Goal: Task Accomplishment & Management: Complete application form

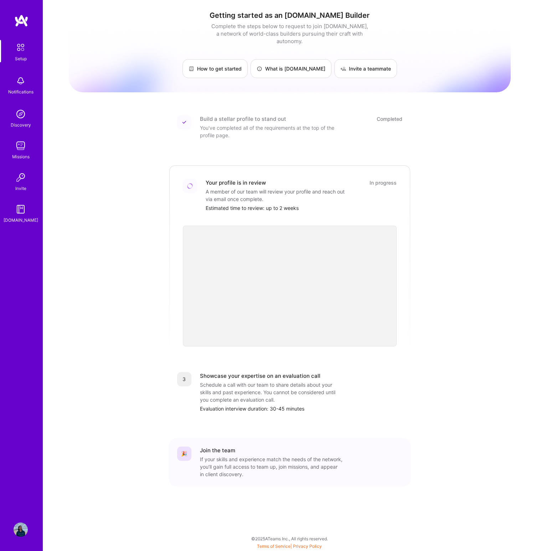
click at [13, 153] on div "Missions" at bounding box center [20, 156] width 17 height 7
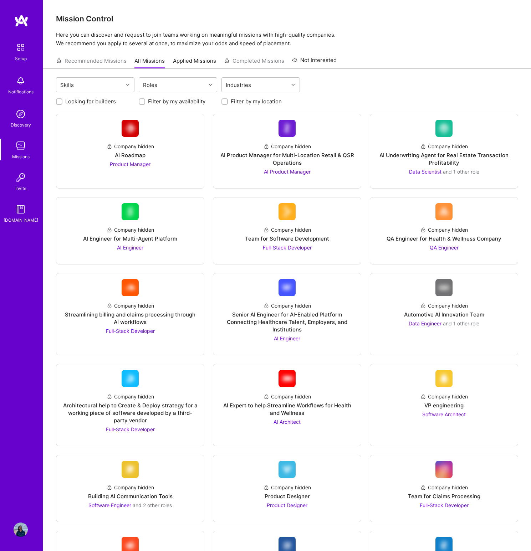
click at [514, 0] on div at bounding box center [265, 0] width 531 height 0
click at [106, 85] on div "Skills" at bounding box center [89, 85] width 67 height 14
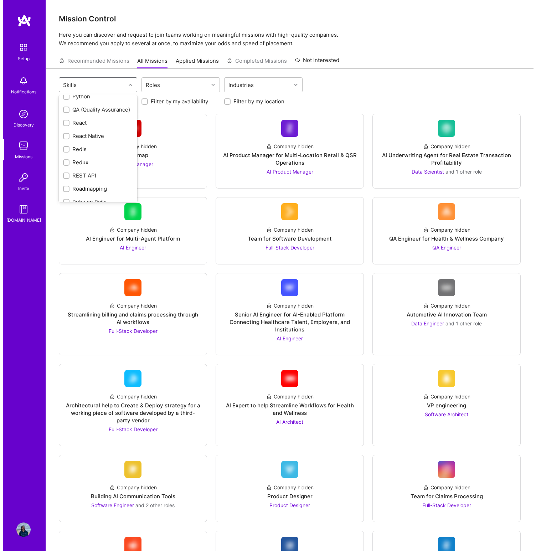
scroll to position [738, 0]
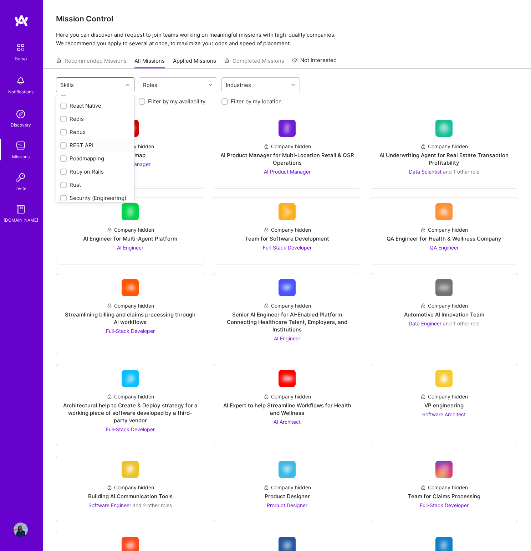
click at [65, 144] on input "checkbox" at bounding box center [64, 145] width 5 height 5
checkbox input "true"
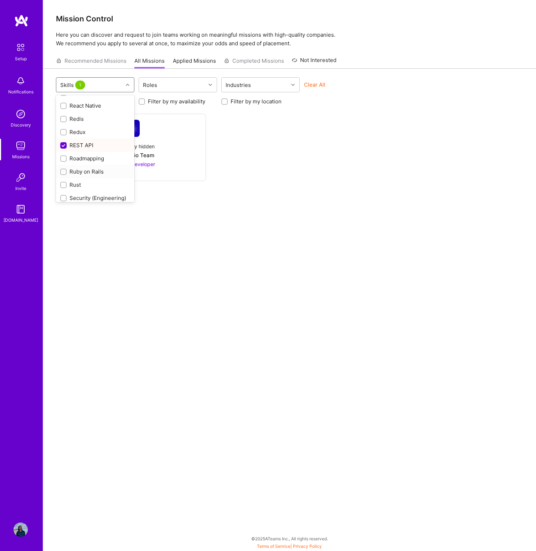
click at [64, 172] on input "checkbox" at bounding box center [64, 172] width 5 height 5
checkbox input "true"
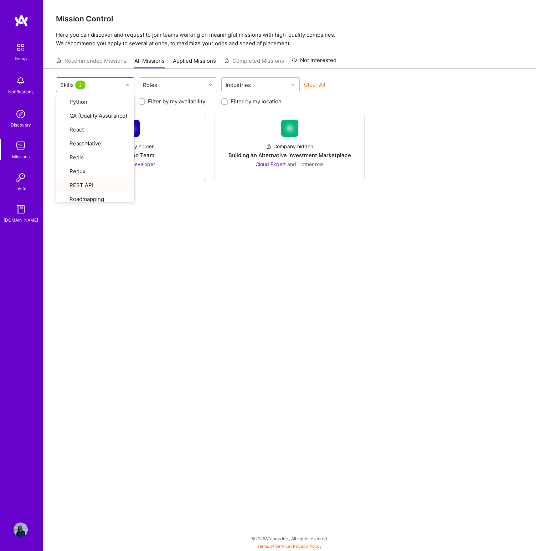
click at [234, 234] on div "option Ruby on Rails, selected. option Rust focused, 62 of 75. 75 results avail…" at bounding box center [289, 289] width 493 height 441
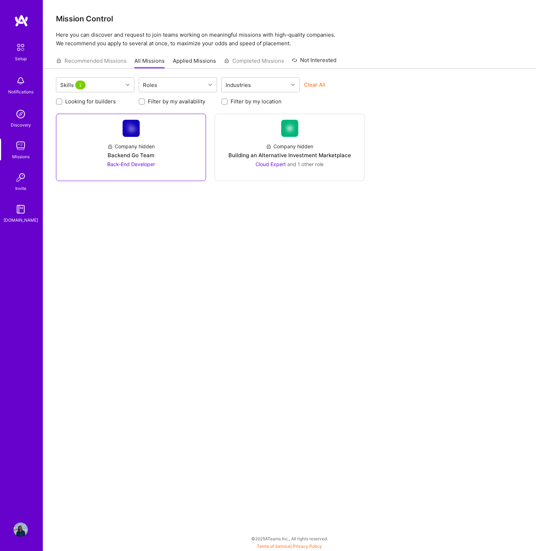
click at [142, 162] on span "Back-End Developer" at bounding box center [131, 164] width 48 height 6
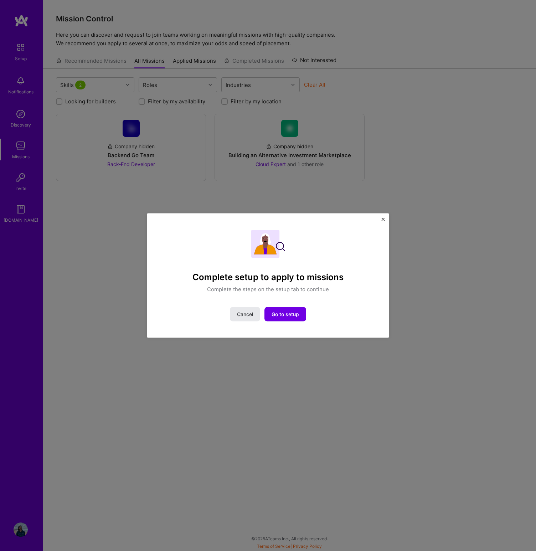
click at [244, 317] on span "Cancel" at bounding box center [245, 314] width 16 height 7
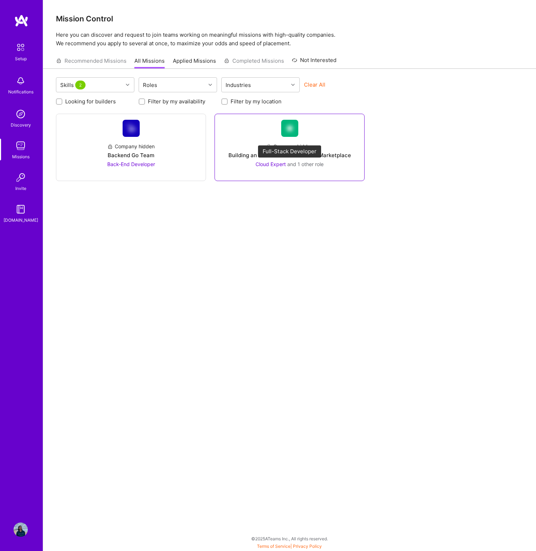
click at [276, 164] on span "Cloud Expert" at bounding box center [271, 164] width 30 height 6
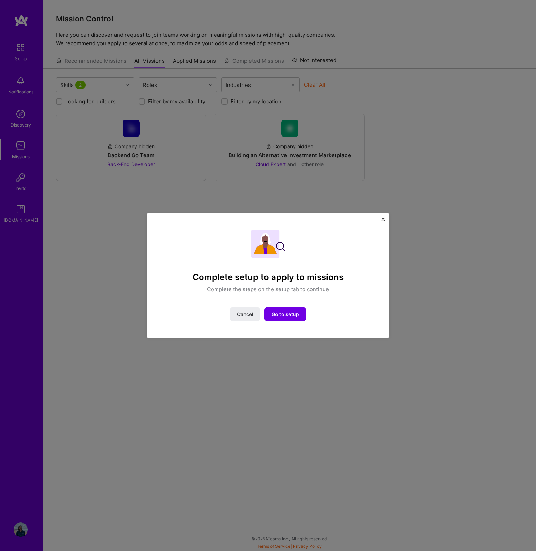
click at [327, 195] on div "Complete setup to apply to missions Complete the steps on the setup tab to cont…" at bounding box center [268, 275] width 536 height 551
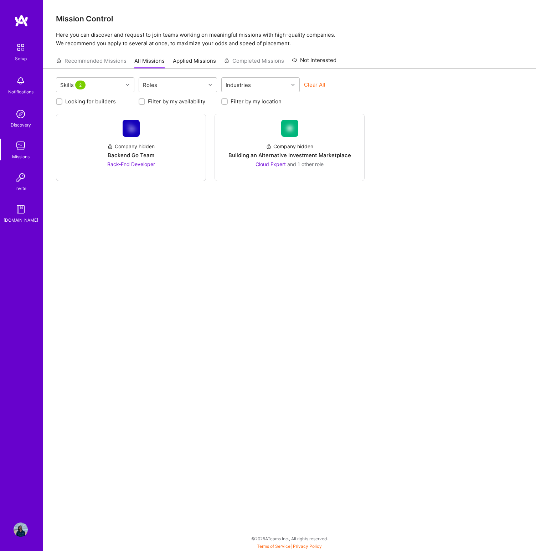
click at [18, 121] on div "Discovery" at bounding box center [21, 124] width 20 height 7
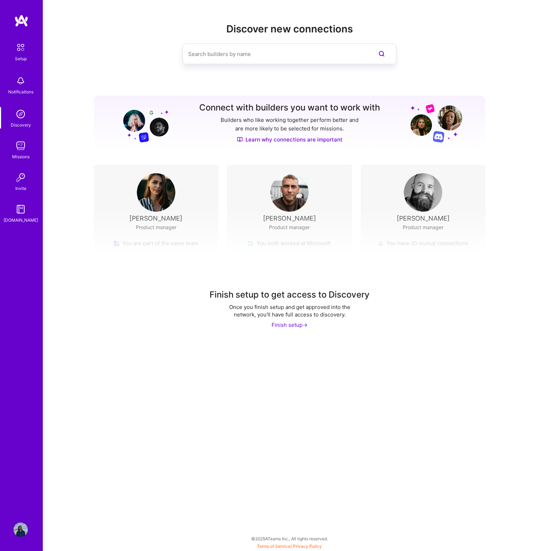
click at [14, 176] on img at bounding box center [21, 177] width 14 height 14
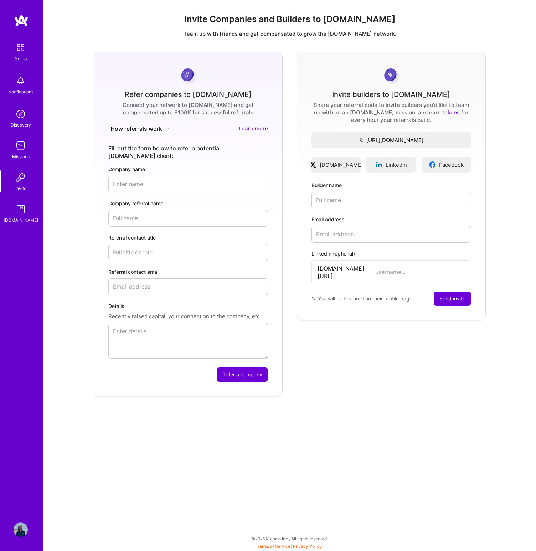
click at [21, 208] on img at bounding box center [21, 209] width 14 height 14
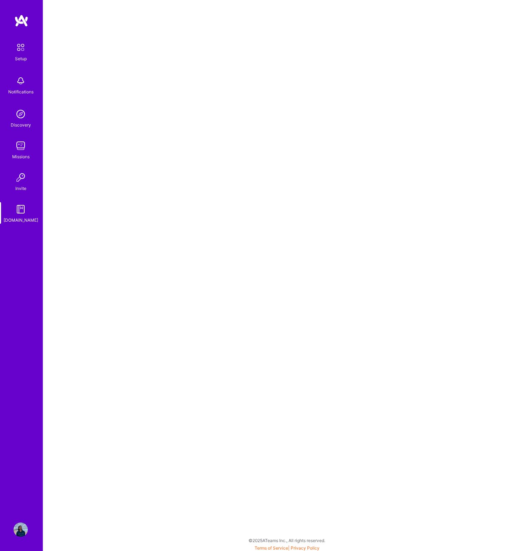
click at [21, 47] on img at bounding box center [20, 47] width 15 height 15
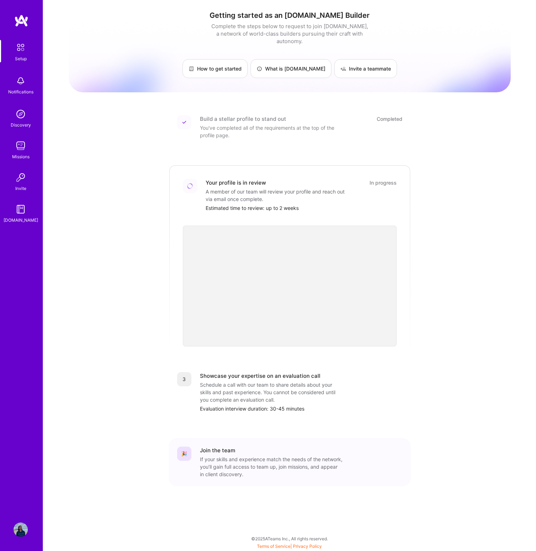
click at [121, 216] on div "Getting started as an [DOMAIN_NAME] Builder Complete the steps below to request…" at bounding box center [290, 263] width 442 height 516
